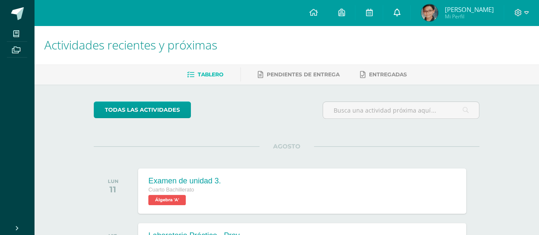
click at [393, 9] on link at bounding box center [396, 13] width 27 height 26
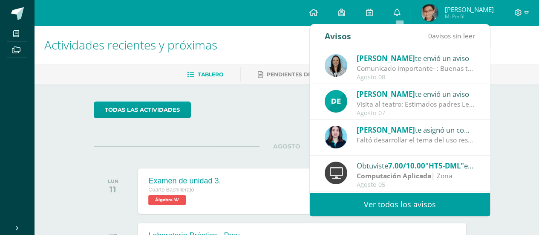
click at [433, 200] on link "Ver todos los avisos" at bounding box center [400, 203] width 180 height 23
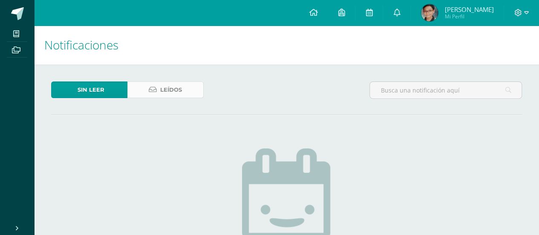
click at [155, 89] on icon at bounding box center [153, 89] width 8 height 7
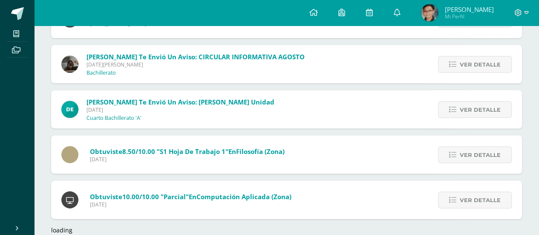
scroll to position [812, 0]
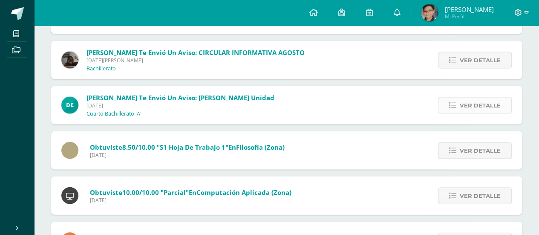
click at [508, 103] on link "Ver detalle" at bounding box center [475, 105] width 74 height 17
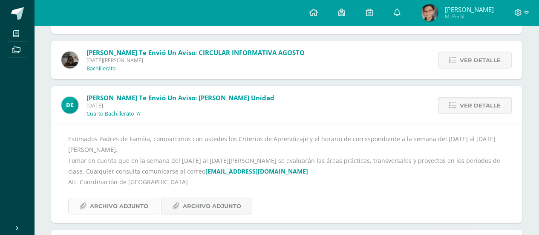
click at [120, 198] on span "Archivo Adjunto" at bounding box center [119, 206] width 58 height 16
click at [202, 198] on span "Archivo Adjunto" at bounding box center [212, 206] width 58 height 16
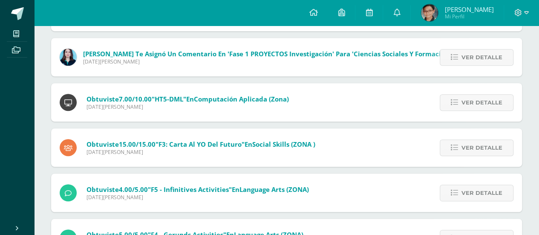
scroll to position [182, 0]
